Goal: Transaction & Acquisition: Purchase product/service

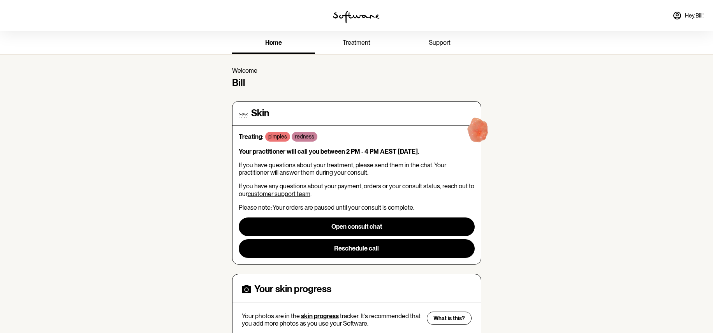
click at [688, 14] on span "Hey, [PERSON_NAME] !" at bounding box center [694, 15] width 19 height 7
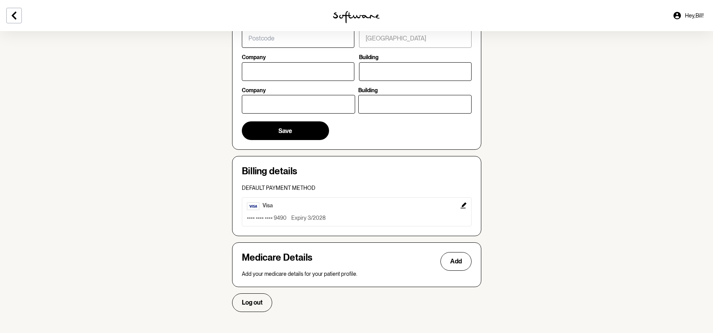
scroll to position [343, 0]
click at [456, 262] on button "Add" at bounding box center [455, 262] width 31 height 19
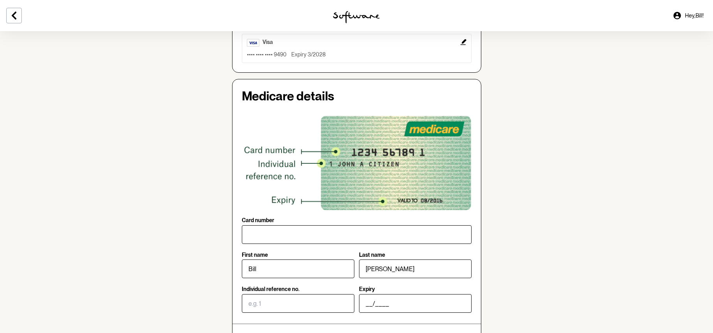
scroll to position [533, 0]
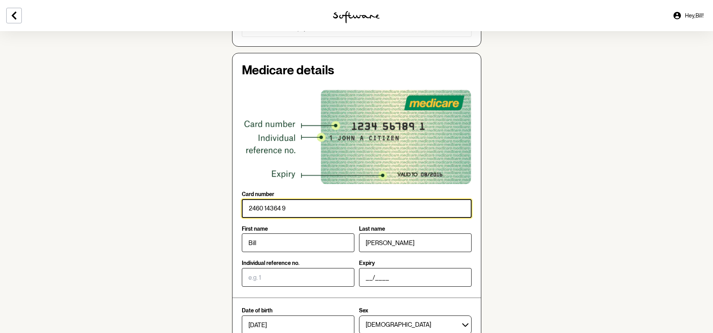
type input "2460 14364 9"
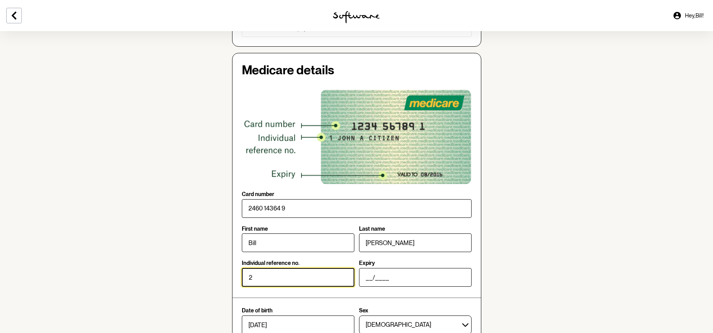
type input "2"
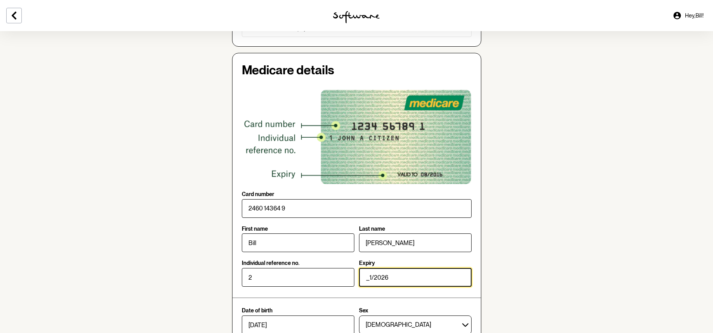
click at [372, 273] on input "_1/2026" at bounding box center [415, 277] width 113 height 19
type input "10/2026"
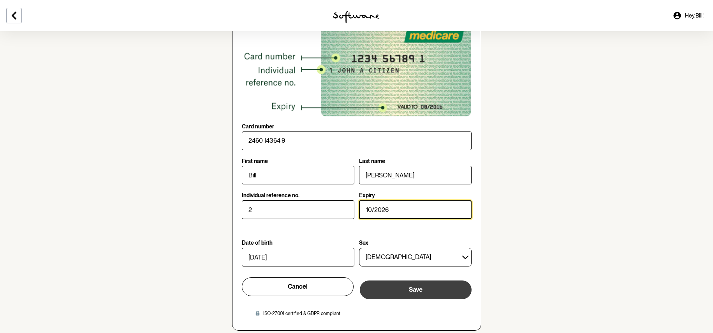
scroll to position [603, 0]
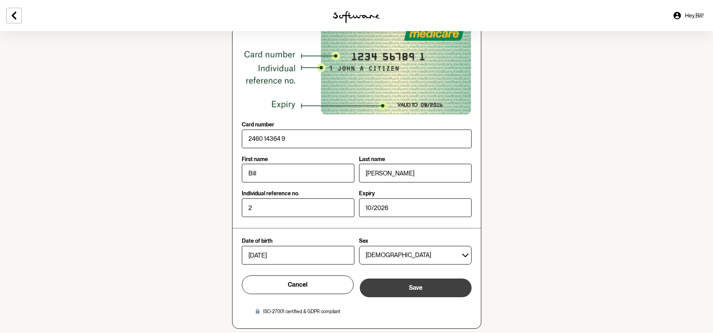
click at [394, 283] on button "Save" at bounding box center [416, 288] width 112 height 19
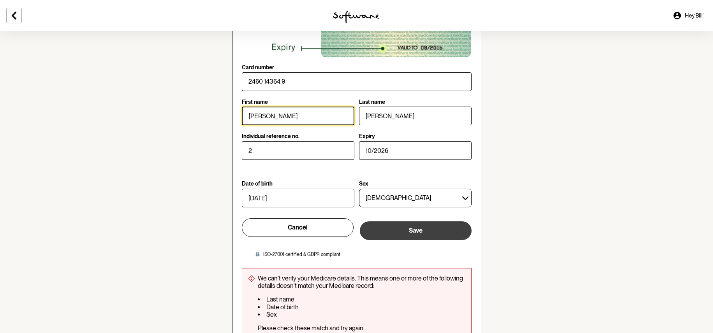
scroll to position [660, 0]
type input "[PERSON_NAME]"
click at [422, 227] on span "Save" at bounding box center [416, 230] width 14 height 7
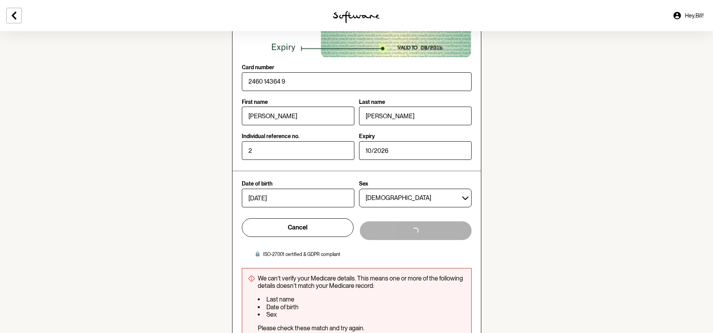
scroll to position [660, 0]
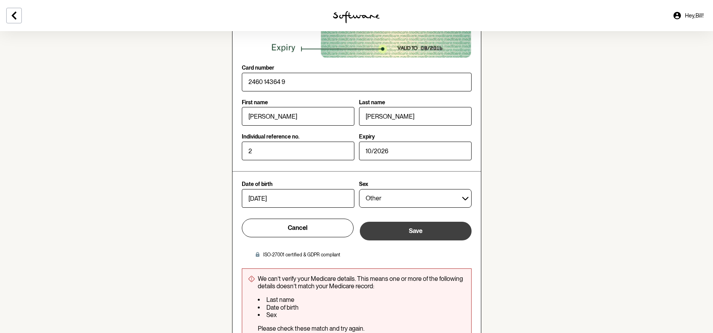
click at [443, 227] on button "Save" at bounding box center [416, 231] width 112 height 19
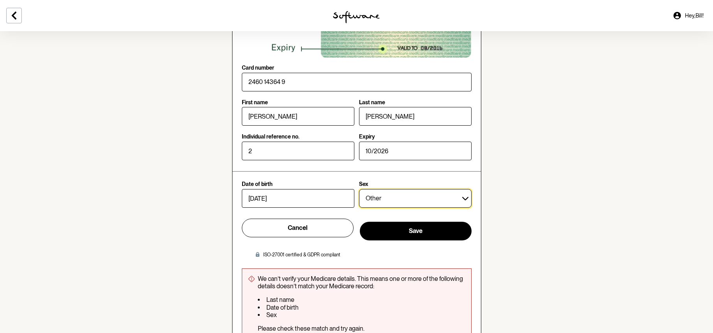
select select "M"
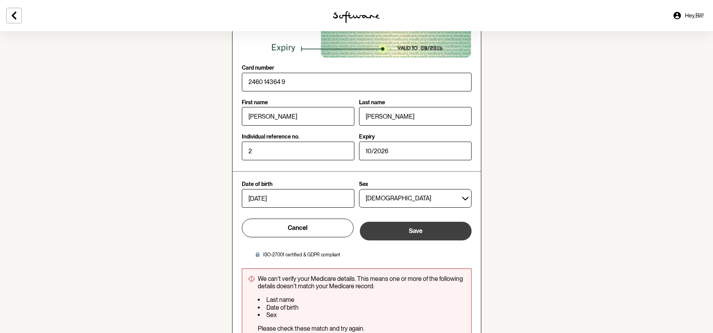
click at [405, 225] on button "Save" at bounding box center [416, 231] width 112 height 19
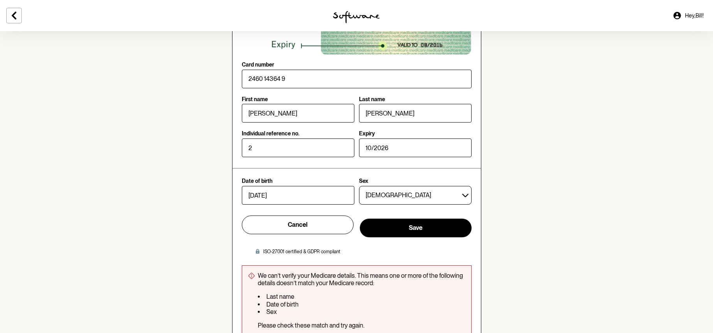
click at [345, 15] on img at bounding box center [356, 17] width 47 height 12
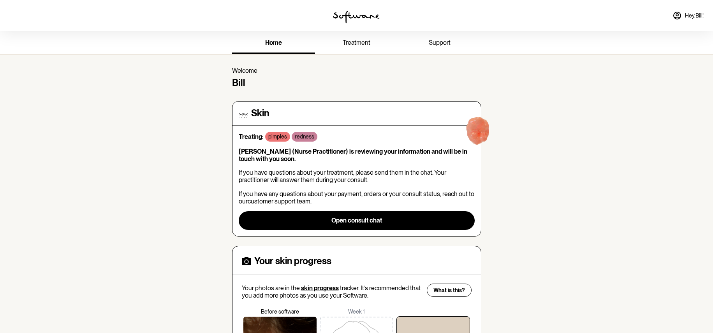
click at [360, 16] on img at bounding box center [356, 17] width 47 height 12
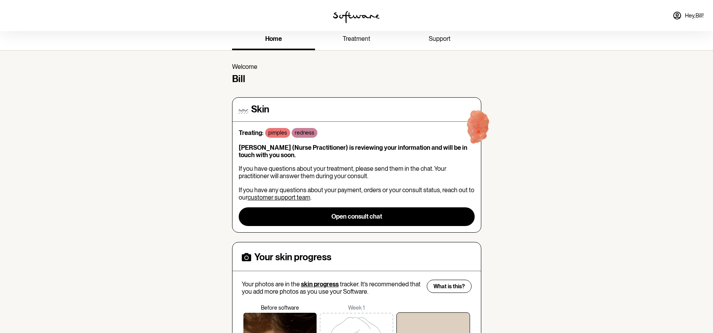
click at [279, 39] on span "home" at bounding box center [273, 38] width 17 height 7
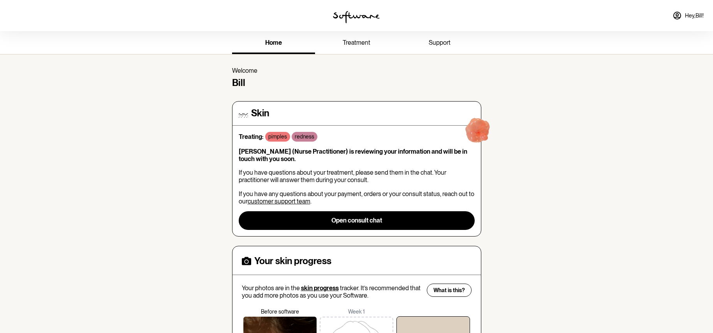
scroll to position [0, 0]
click at [694, 18] on span "Hey, [PERSON_NAME] !" at bounding box center [694, 15] width 19 height 7
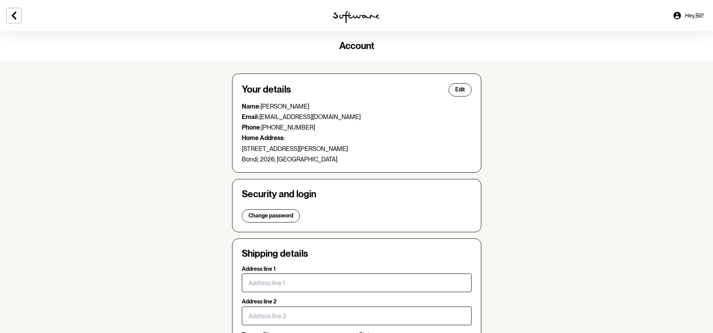
click at [678, 12] on icon at bounding box center [676, 15] width 9 height 9
drag, startPoint x: 678, startPoint y: 14, endPoint x: 688, endPoint y: 14, distance: 10.1
click at [678, 14] on icon at bounding box center [676, 15] width 7 height 7
click at [692, 14] on span "Hey, [PERSON_NAME] !" at bounding box center [694, 15] width 19 height 7
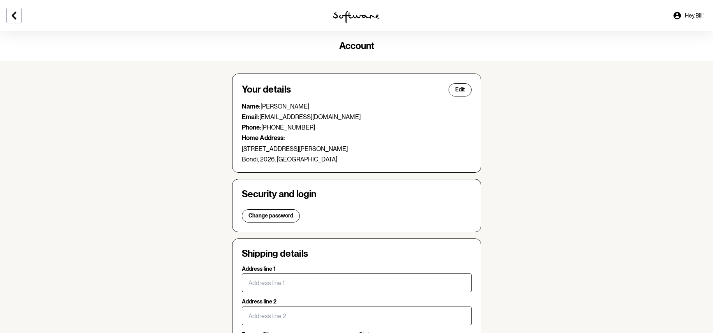
drag, startPoint x: 692, startPoint y: 14, endPoint x: 675, endPoint y: 20, distance: 17.6
click at [692, 14] on span "Hey, [PERSON_NAME] !" at bounding box center [694, 15] width 19 height 7
click at [11, 15] on icon at bounding box center [13, 15] width 9 height 9
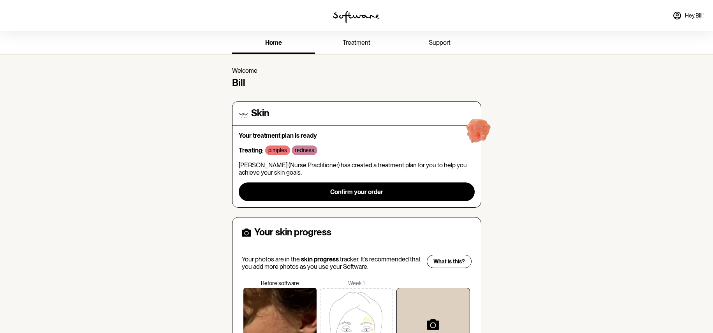
click at [354, 46] on link "treatment" at bounding box center [356, 43] width 83 height 21
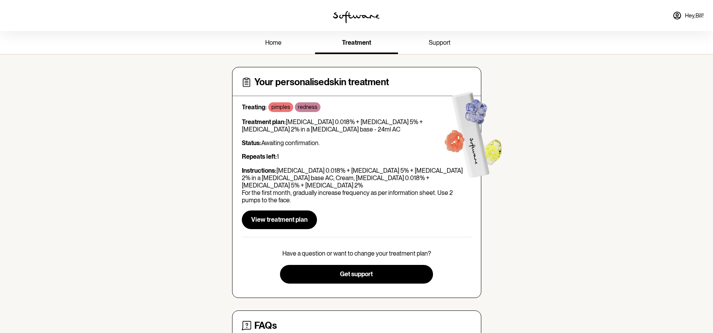
click at [294, 216] on span "View treatment plan" at bounding box center [279, 219] width 56 height 7
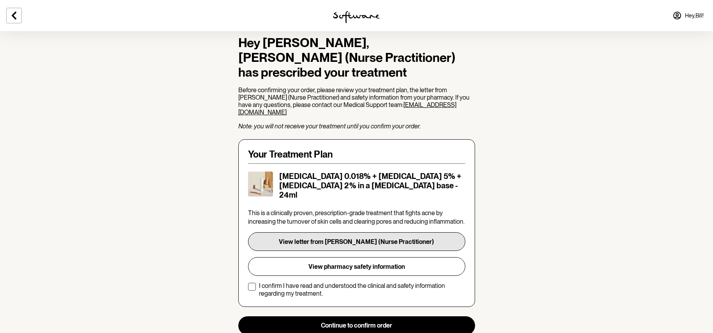
scroll to position [56, 0]
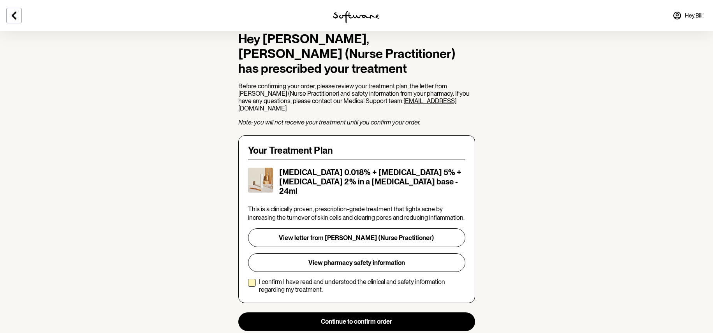
click at [251, 279] on span at bounding box center [252, 283] width 8 height 8
click at [248, 286] on input "I confirm I have read and understood the clinical and safety information regard…" at bounding box center [248, 286] width 0 height 0
checkbox input "true"
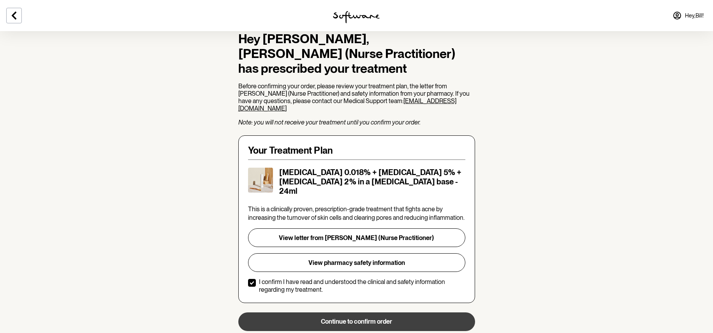
click at [345, 313] on button "Continue to confirm order" at bounding box center [356, 322] width 237 height 19
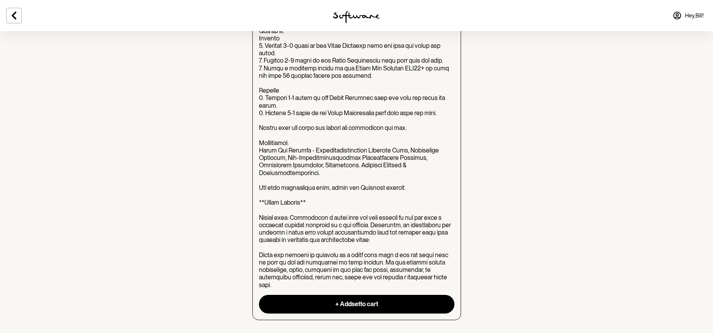
scroll to position [862, 0]
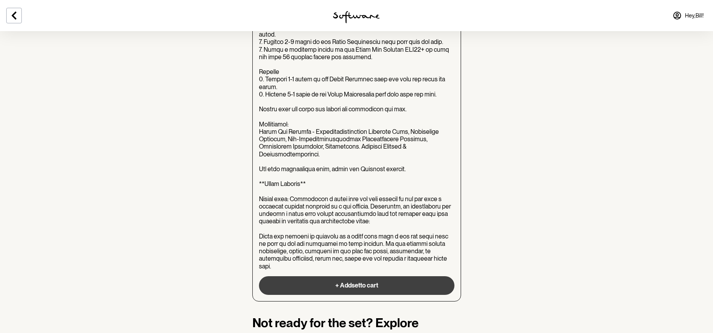
click at [354, 276] on button "+ Add set to cart" at bounding box center [356, 285] width 195 height 19
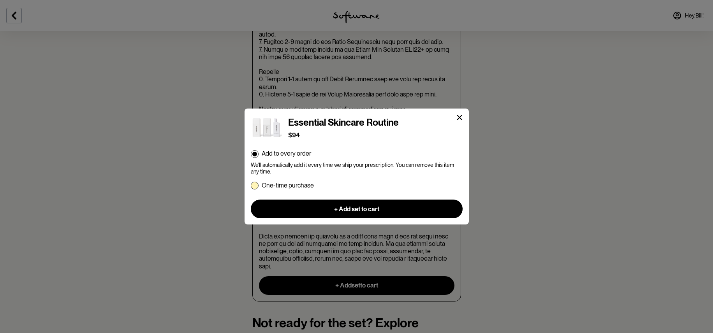
click at [255, 183] on span at bounding box center [255, 186] width 8 height 8
click at [251, 185] on input "One-time purchase" at bounding box center [250, 185] width 0 height 0
radio input "true"
radio input "false"
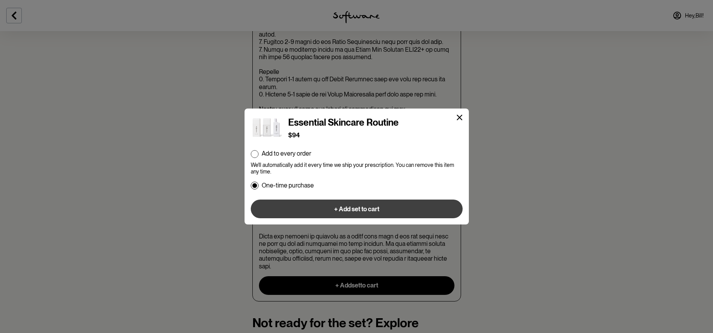
click at [331, 209] on button "+ Add set to cart" at bounding box center [357, 209] width 212 height 19
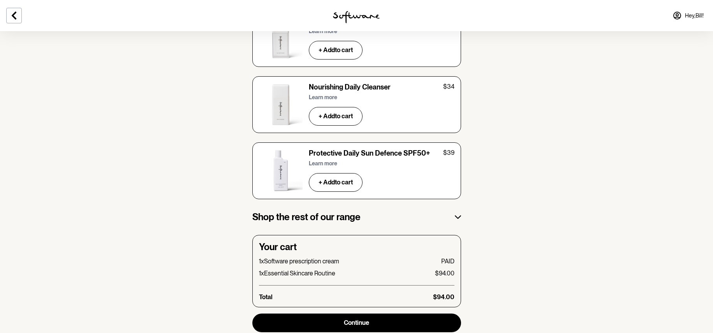
scroll to position [1219, 0]
click at [399, 314] on button "Continue" at bounding box center [356, 323] width 209 height 19
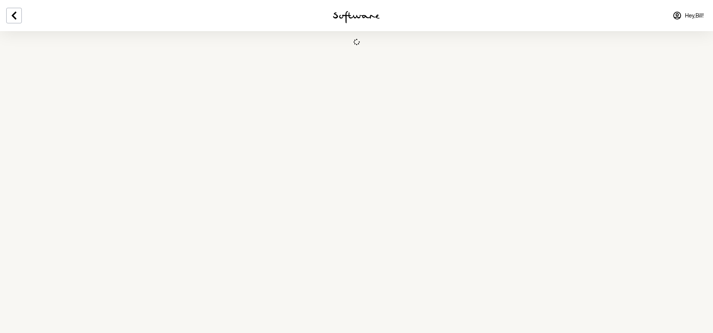
scroll to position [0, 0]
select select "[GEOGRAPHIC_DATA]"
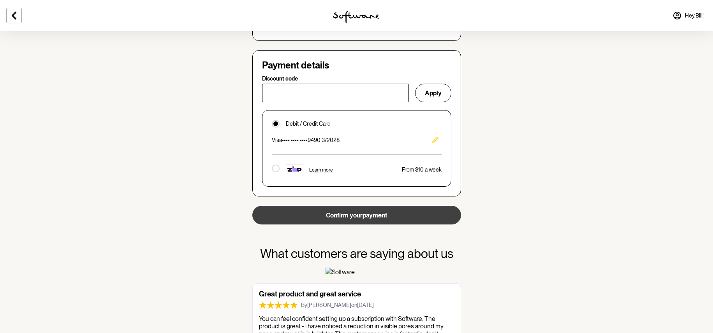
scroll to position [529, 0]
click at [340, 212] on button "Confirm your payment" at bounding box center [356, 214] width 209 height 19
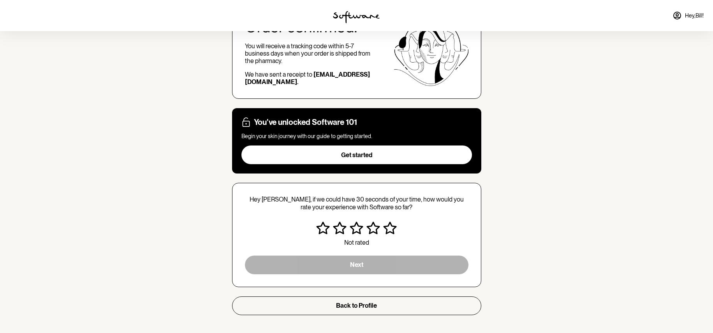
scroll to position [80, 0]
